Goal: Find specific page/section: Find specific page/section

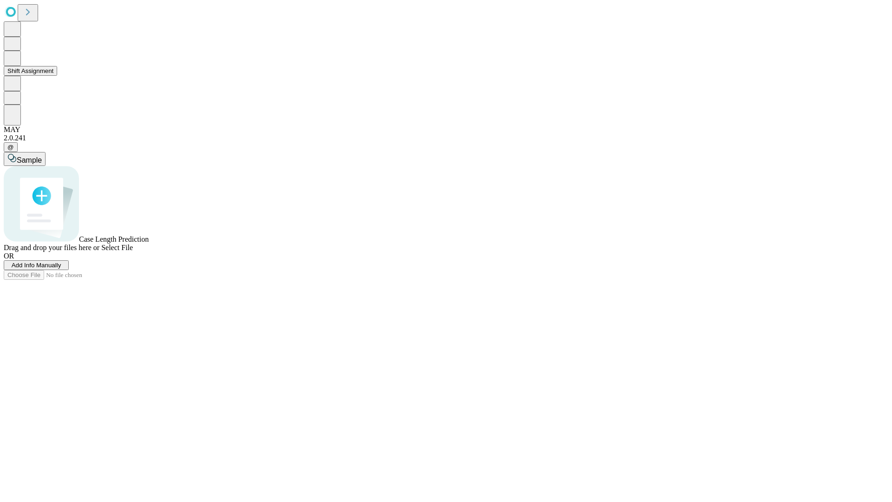
click at [57, 76] on button "Shift Assignment" at bounding box center [30, 71] width 53 height 10
